Goal: Task Accomplishment & Management: Manage account settings

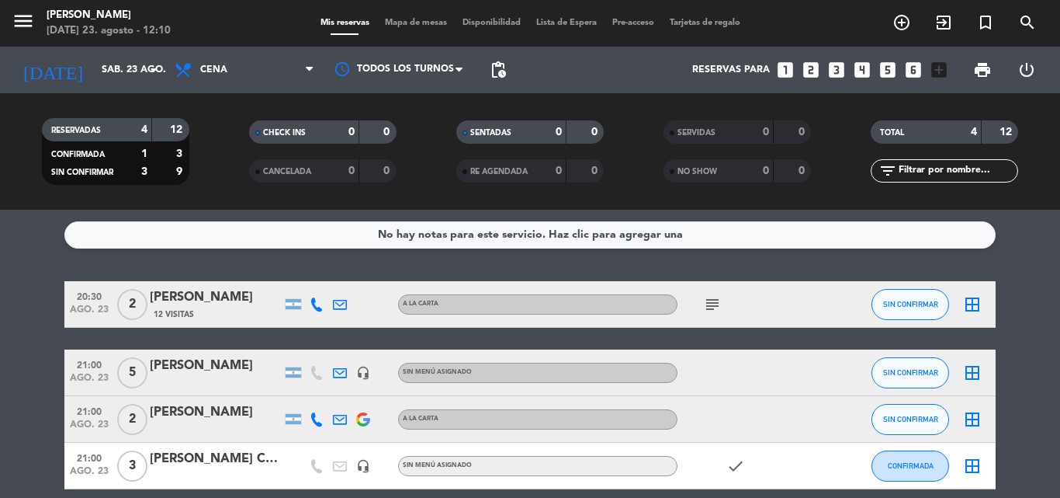
scroll to position [69, 0]
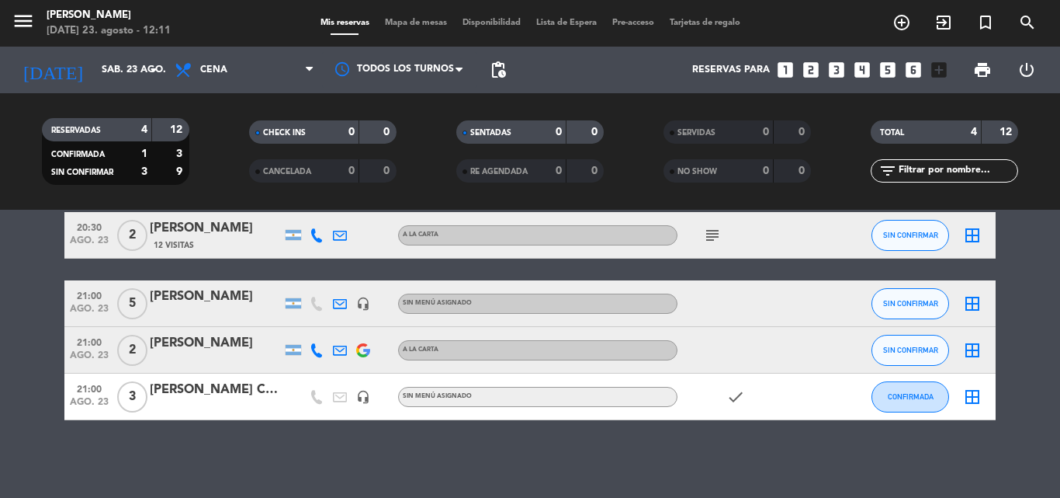
click at [716, 228] on icon "subject" at bounding box center [712, 235] width 19 height 19
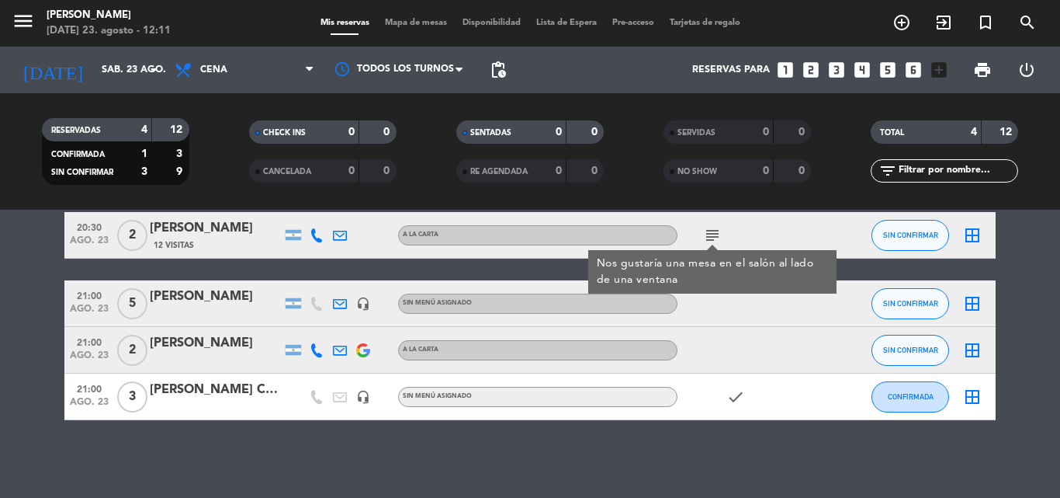
click at [699, 398] on div "check" at bounding box center [748, 396] width 140 height 46
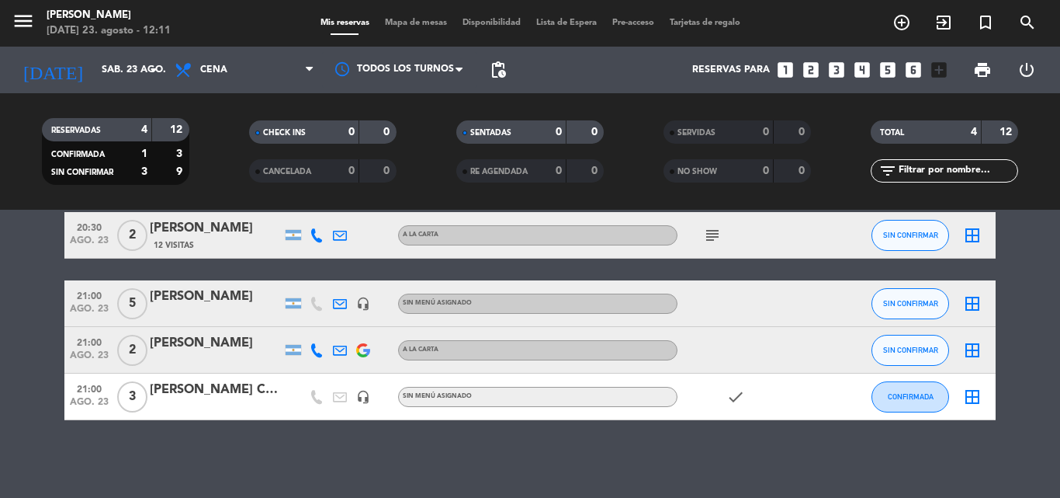
click at [202, 388] on div "[PERSON_NAME] CLIENTE" at bounding box center [216, 390] width 132 height 20
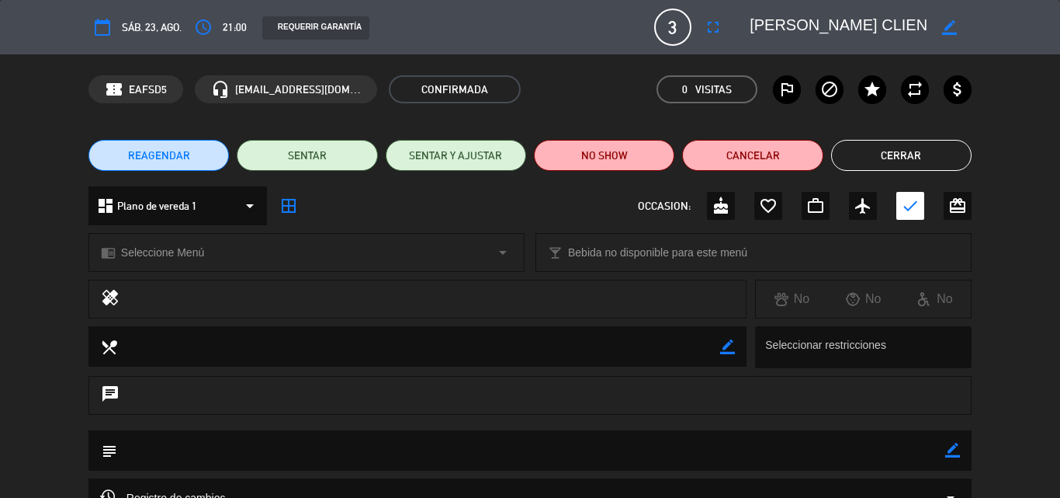
click at [119, 390] on icon "chat" at bounding box center [110, 395] width 19 height 22
drag, startPoint x: 261, startPoint y: 453, endPoint x: 390, endPoint y: 484, distance: 132.7
click at [261, 452] on textarea at bounding box center [531, 450] width 828 height 40
click at [959, 442] on div "border_color" at bounding box center [953, 450] width 15 height 40
click at [948, 446] on icon "border_color" at bounding box center [953, 449] width 15 height 15
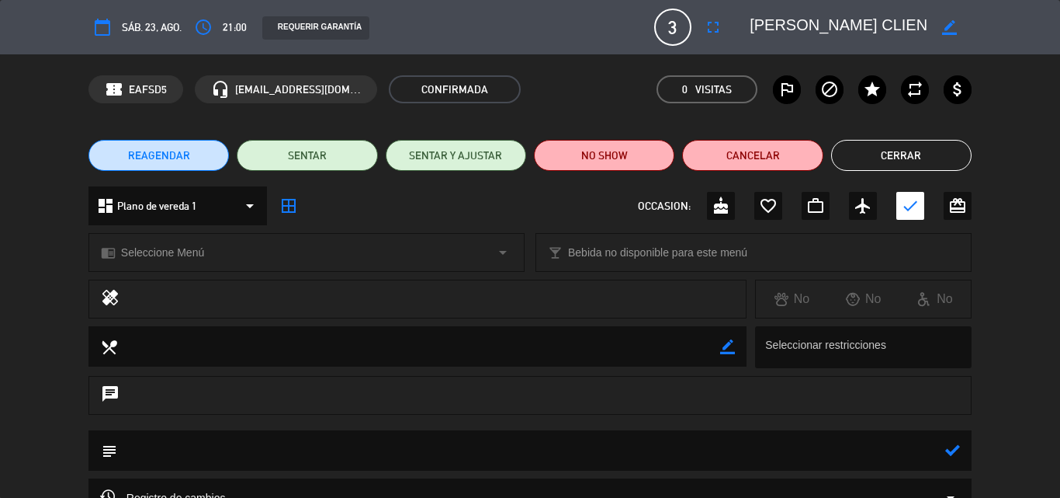
click at [915, 458] on textarea at bounding box center [531, 450] width 828 height 40
type textarea "21:30 HS"
click at [956, 23] on icon "border_color" at bounding box center [949, 27] width 15 height 15
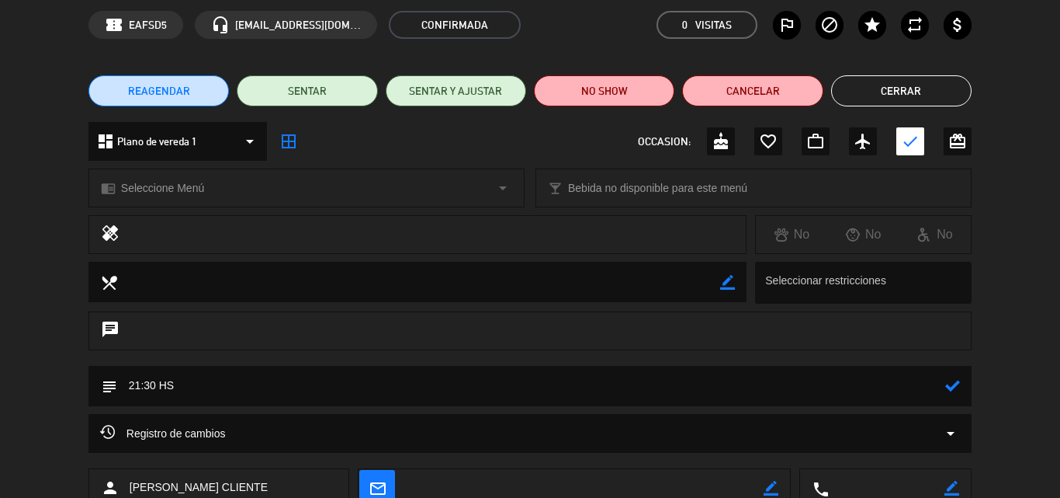
scroll to position [168, 0]
